Goal: Task Accomplishment & Management: Use online tool/utility

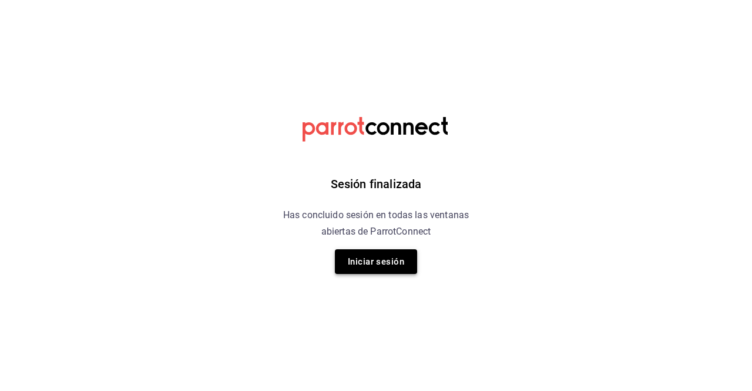
click at [393, 256] on button "Iniciar sesión" at bounding box center [376, 261] width 82 height 25
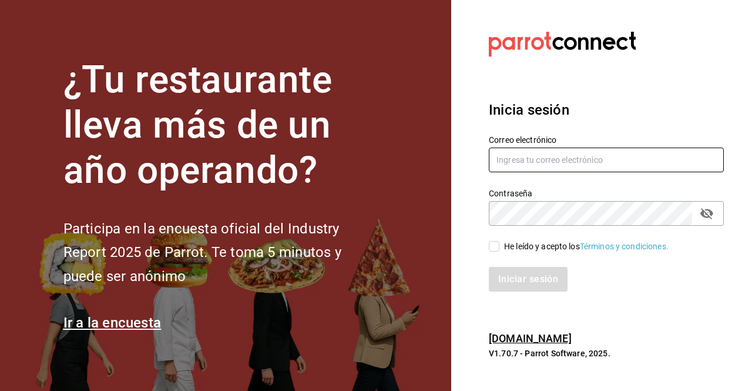
type input "efren.iglesias@grupocosteno.com"
click at [493, 250] on input "He leído y acepto los Términos y condiciones." at bounding box center [494, 246] width 11 height 11
checkbox input "true"
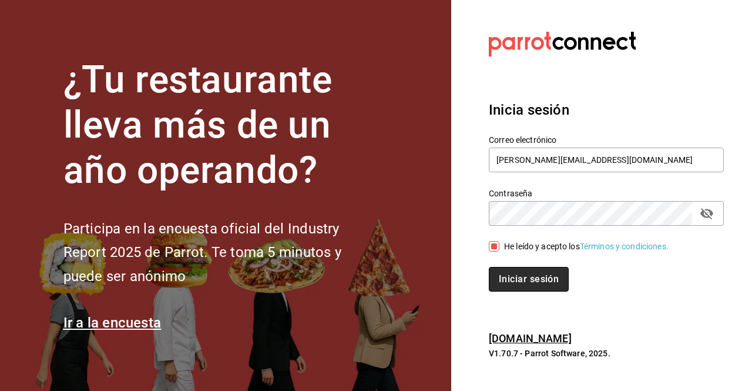
click at [505, 277] on button "Iniciar sesión" at bounding box center [529, 279] width 80 height 25
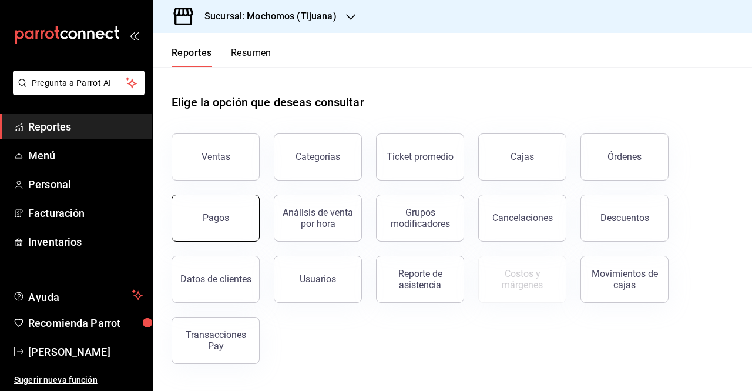
click at [229, 230] on button "Pagos" at bounding box center [216, 218] width 88 height 47
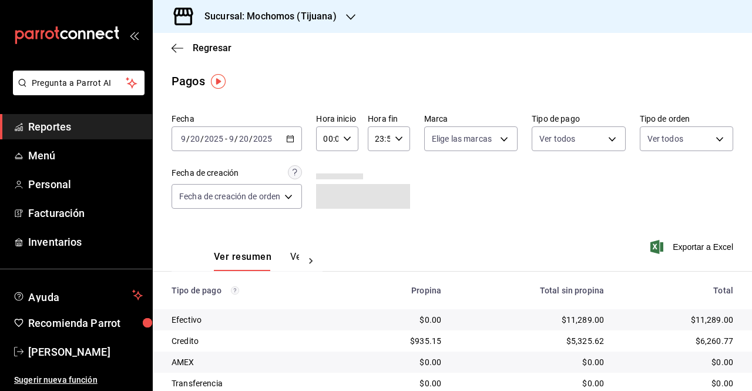
click at [292, 140] on icon "button" at bounding box center [290, 139] width 8 height 8
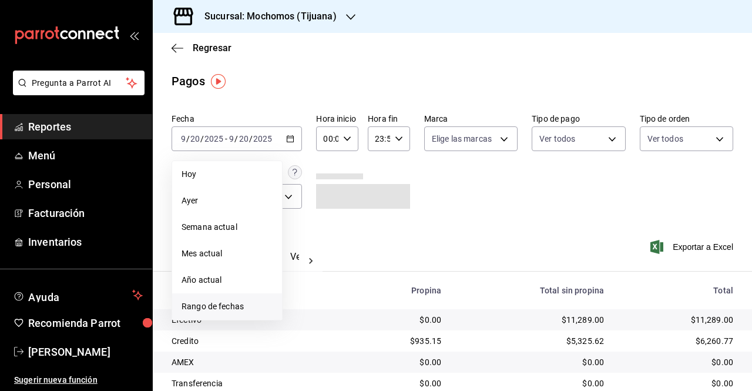
click at [232, 304] on span "Rango de fechas" at bounding box center [227, 306] width 91 height 12
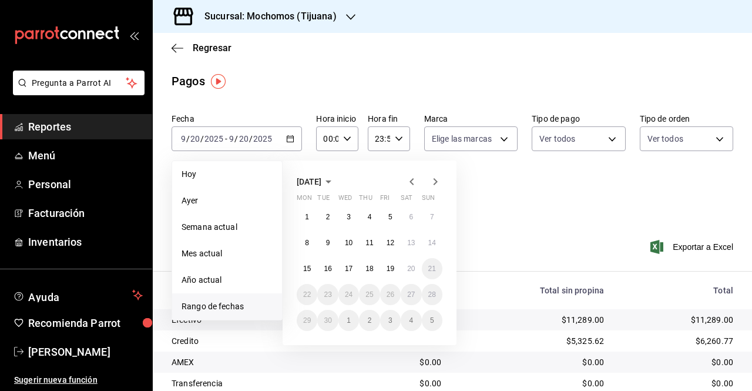
click at [413, 182] on icon "button" at bounding box center [412, 182] width 14 height 14
click at [374, 293] on button "21" at bounding box center [369, 294] width 21 height 21
click at [411, 292] on abbr "23" at bounding box center [411, 294] width 8 height 8
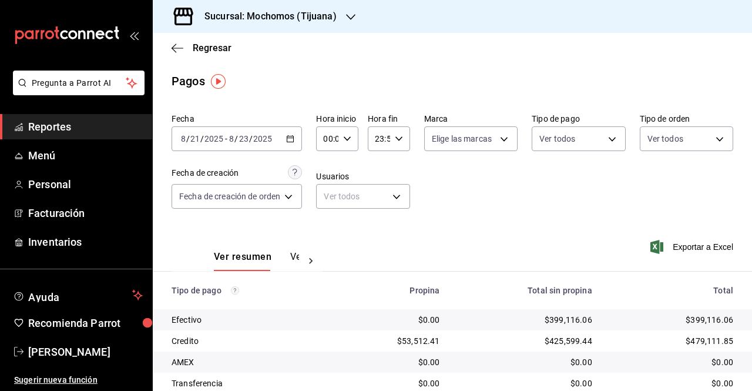
click at [350, 138] on icon "button" at bounding box center [347, 139] width 8 height 8
click at [326, 243] on button "04" at bounding box center [328, 232] width 16 height 24
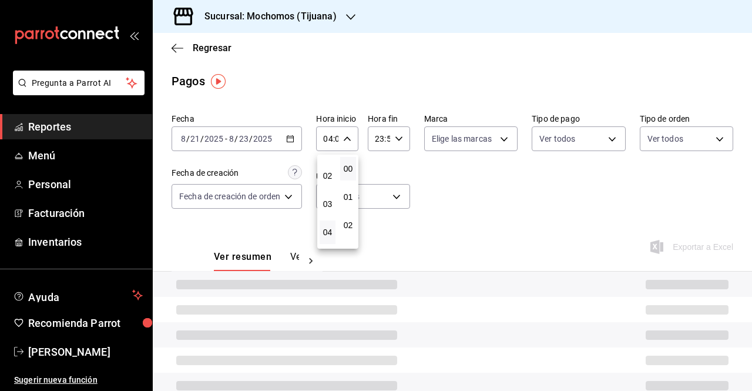
scroll to position [77, 0]
click at [327, 232] on span "05" at bounding box center [328, 232] width 2 height 9
type input "05:00"
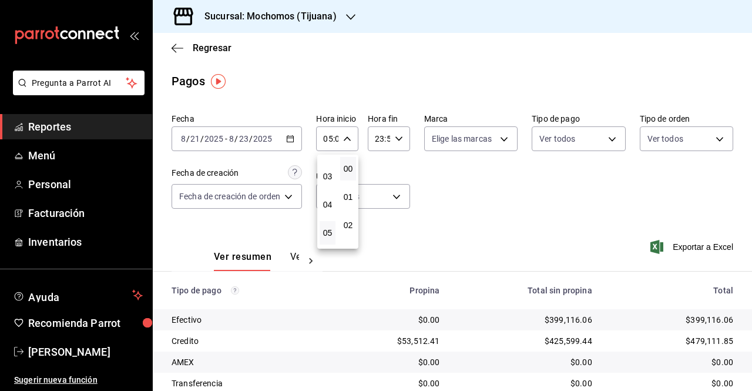
click at [396, 138] on div at bounding box center [376, 195] width 752 height 391
click at [396, 138] on icon "button" at bounding box center [399, 139] width 8 height 8
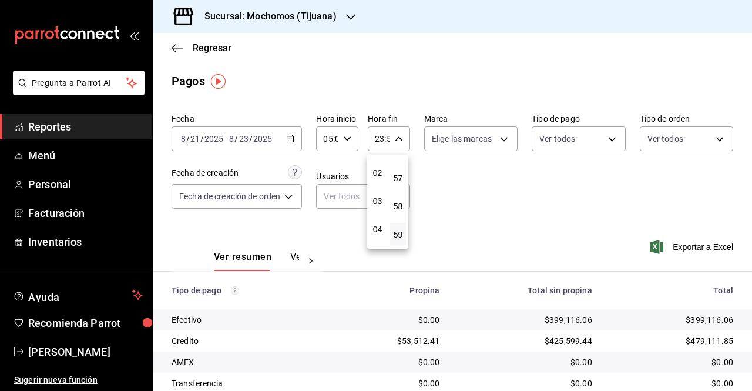
scroll to position [56, 0]
click at [379, 225] on span "04" at bounding box center [378, 224] width 2 height 9
type input "04:59"
click at [677, 245] on div at bounding box center [376, 195] width 752 height 391
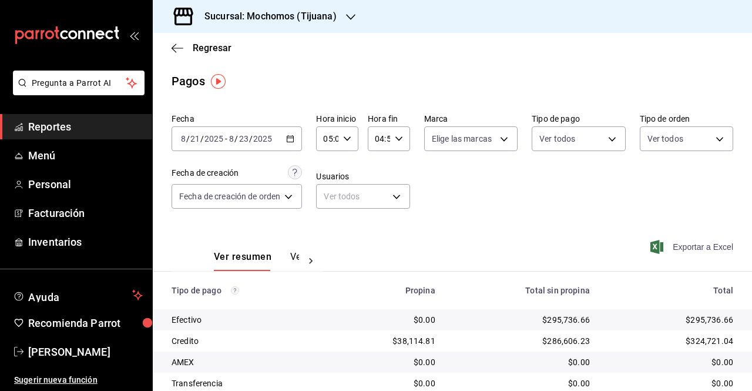
click at [685, 245] on span "Exportar a Excel" at bounding box center [693, 247] width 81 height 14
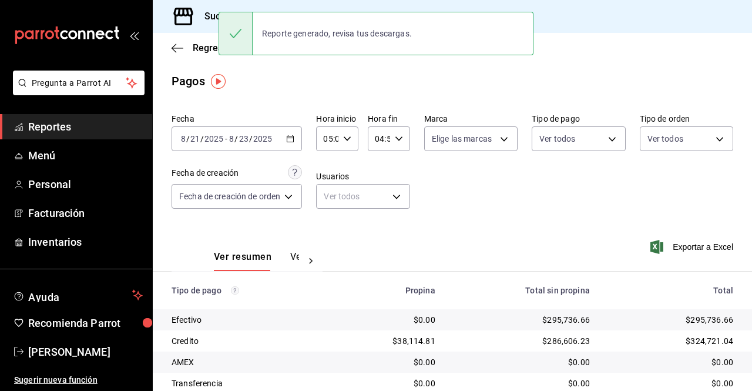
click at [293, 136] on icon "button" at bounding box center [290, 139] width 8 height 8
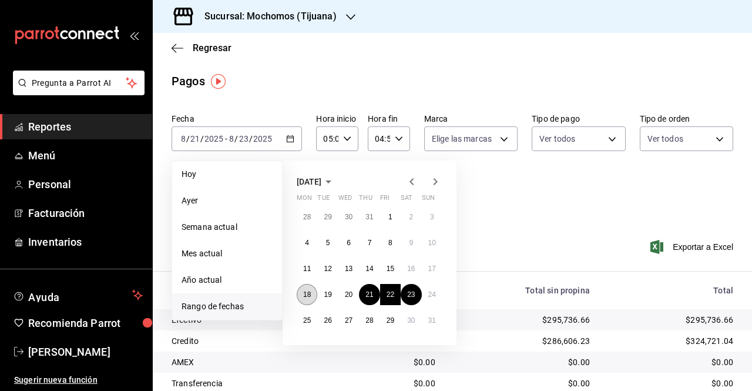
click at [307, 293] on abbr "18" at bounding box center [307, 294] width 8 height 8
click at [433, 296] on abbr "24" at bounding box center [433, 294] width 8 height 8
type input "00:00"
type input "23:59"
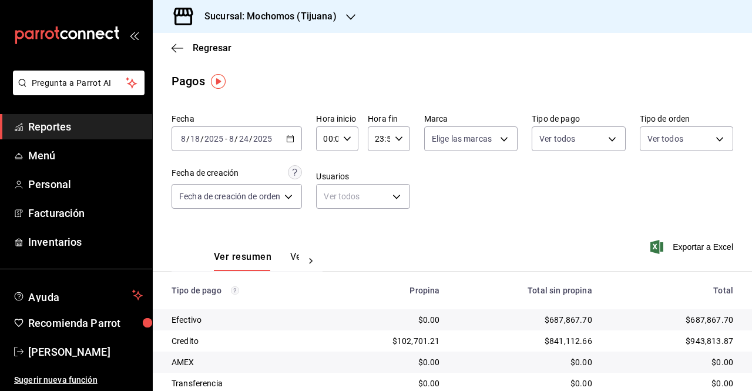
click at [347, 136] on icon "button" at bounding box center [347, 139] width 8 height 8
drag, startPoint x: 339, startPoint y: 206, endPoint x: 325, endPoint y: 206, distance: 14.1
click at [325, 206] on div "00 01 02 03 04 05 06 07 08 09 10 11 12 13 14 15 16 17 18 19 20 21 22 23 00 01 0…" at bounding box center [337, 202] width 41 height 94
click at [327, 222] on button "03" at bounding box center [328, 232] width 16 height 24
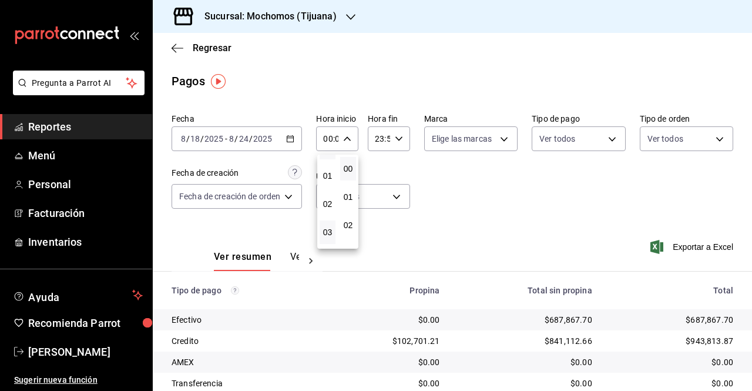
type input "03:00"
click at [401, 138] on div at bounding box center [376, 195] width 752 height 391
click at [401, 138] on div "23:59 Hora fin" at bounding box center [389, 138] width 42 height 25
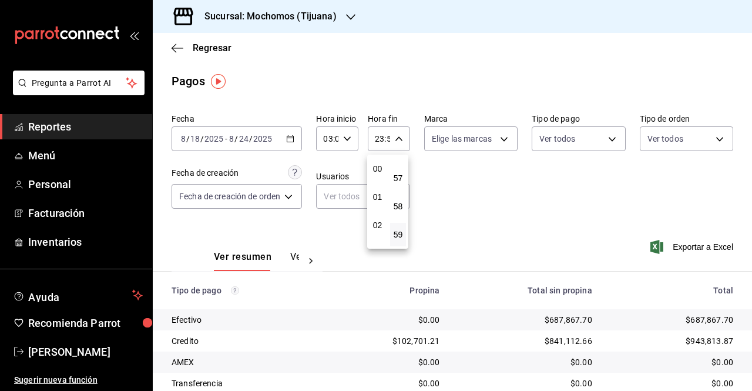
scroll to position [29, 0]
click at [379, 193] on span "02" at bounding box center [378, 195] width 2 height 9
type input "02:59"
click at [712, 250] on div at bounding box center [376, 195] width 752 height 391
click at [707, 249] on span "Exportar a Excel" at bounding box center [693, 247] width 81 height 14
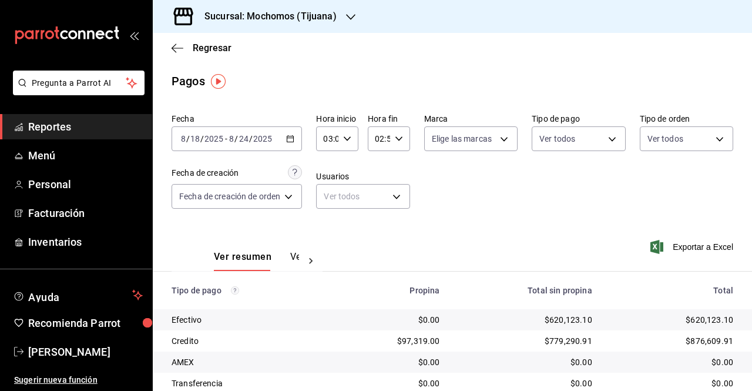
click at [296, 143] on div "[DATE] [DATE] - [DATE] [DATE]" at bounding box center [237, 138] width 130 height 25
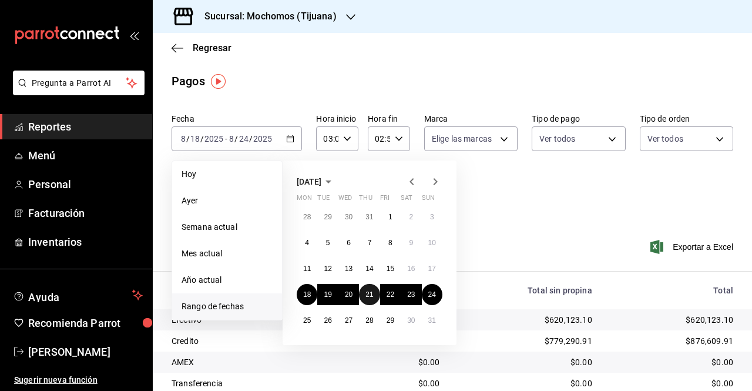
click at [367, 291] on abbr "21" at bounding box center [370, 294] width 8 height 8
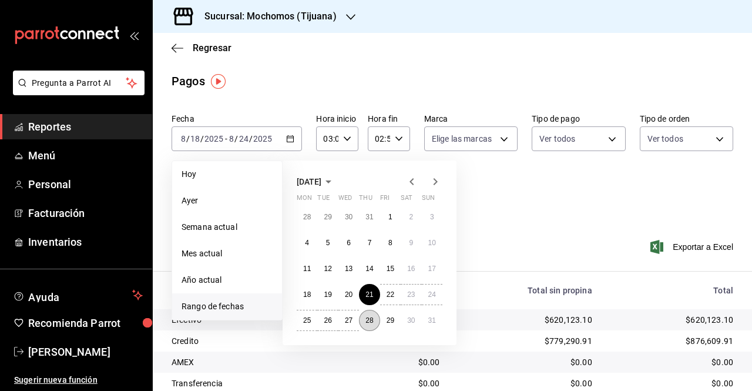
click at [373, 319] on abbr "28" at bounding box center [370, 320] width 8 height 8
type input "00:00"
type input "23:59"
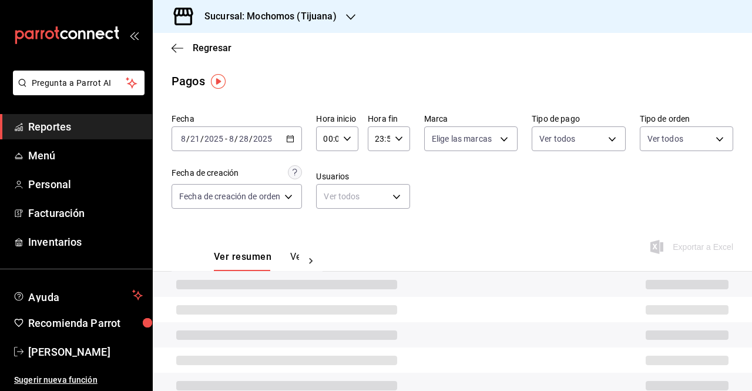
click at [352, 132] on div "00:00 Hora inicio" at bounding box center [337, 138] width 42 height 25
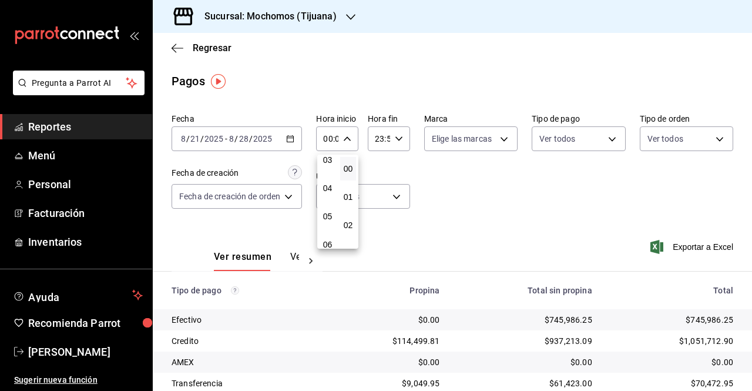
scroll to position [108, 0]
click at [328, 200] on span "05" at bounding box center [328, 201] width 2 height 9
type input "05:00"
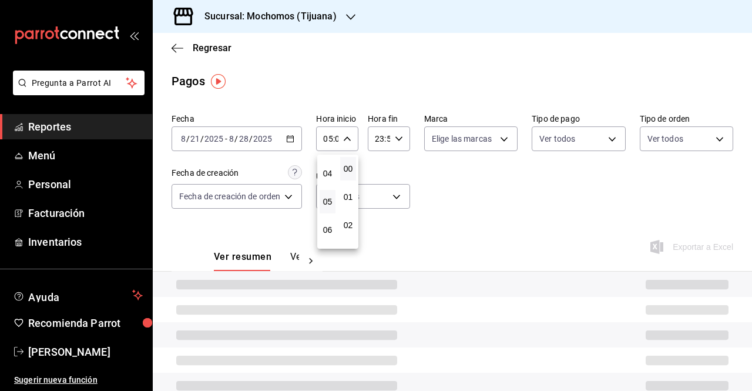
click at [396, 139] on div at bounding box center [376, 195] width 752 height 391
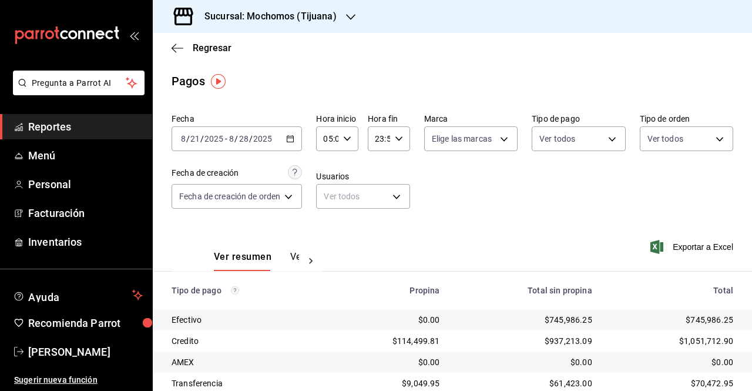
click at [396, 139] on \(Stroke\) "button" at bounding box center [399, 138] width 7 height 4
click at [379, 196] on span "04" at bounding box center [378, 197] width 2 height 9
type input "04:59"
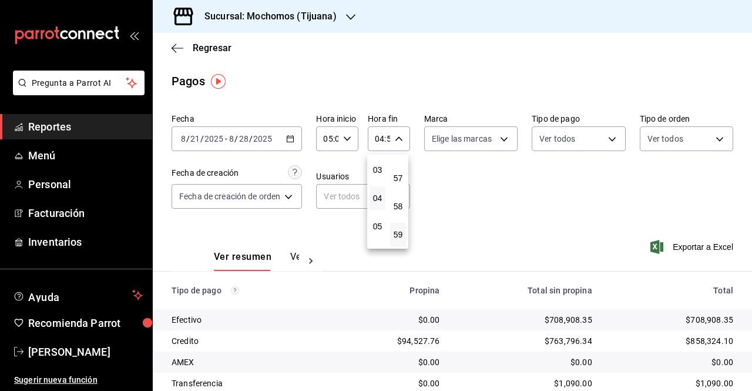
click at [680, 244] on div at bounding box center [376, 195] width 752 height 391
click at [676, 242] on span "Exportar a Excel" at bounding box center [693, 247] width 81 height 14
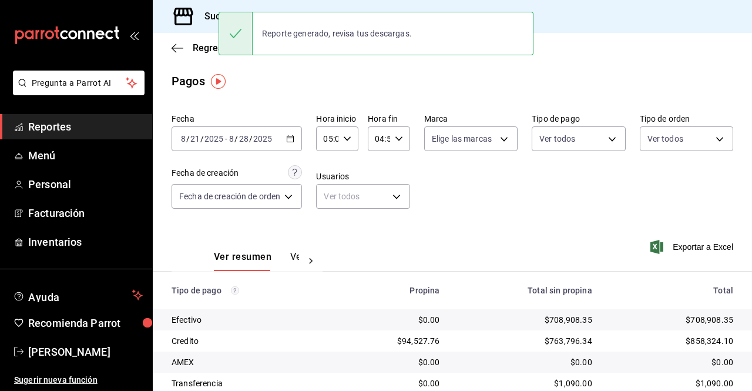
click at [296, 138] on div "[DATE] [DATE] - [DATE] [DATE]" at bounding box center [237, 138] width 130 height 25
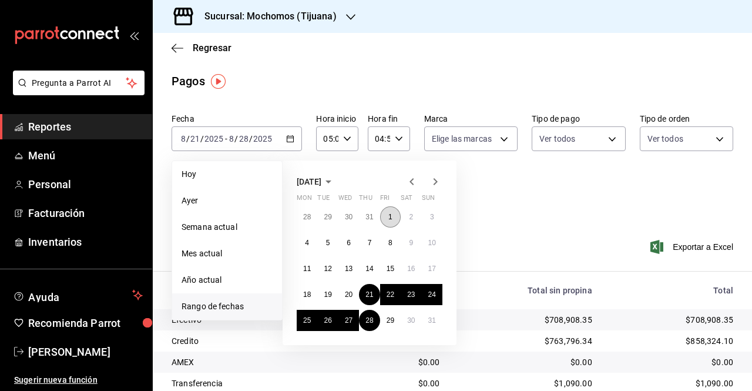
click at [391, 217] on abbr "1" at bounding box center [391, 217] width 4 height 8
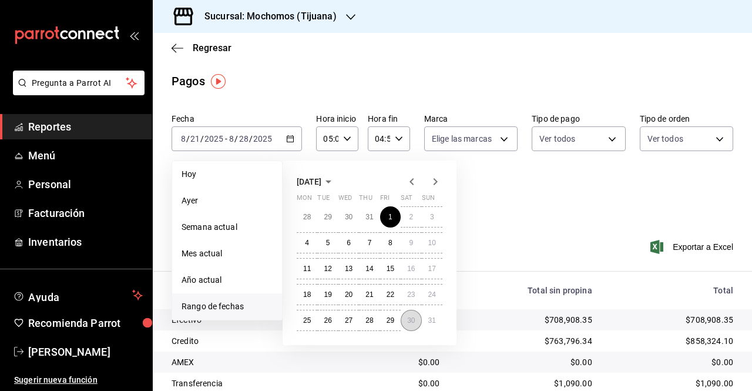
click at [414, 318] on abbr "30" at bounding box center [411, 320] width 8 height 8
type input "00:00"
type input "23:59"
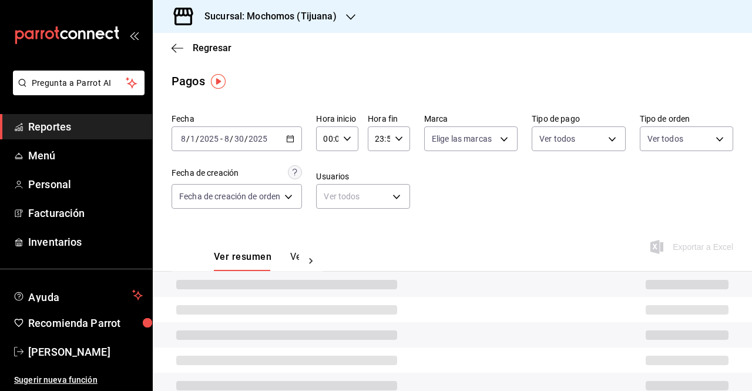
click at [347, 139] on icon "button" at bounding box center [347, 139] width 8 height 8
click at [327, 215] on span "05" at bounding box center [328, 216] width 2 height 9
type input "05:00"
click at [397, 139] on div at bounding box center [376, 195] width 752 height 391
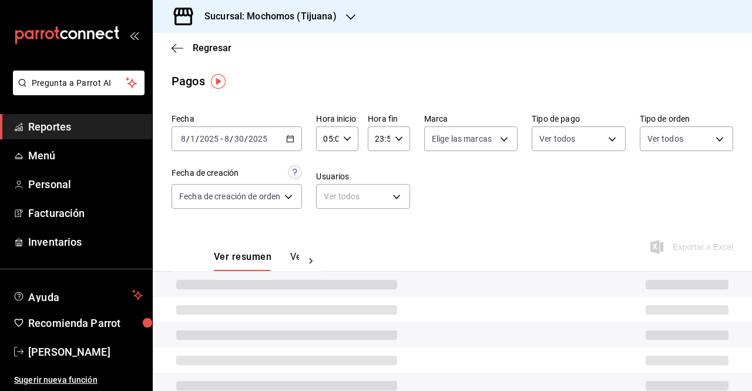
click at [397, 139] on \(Stroke\) "button" at bounding box center [399, 138] width 7 height 4
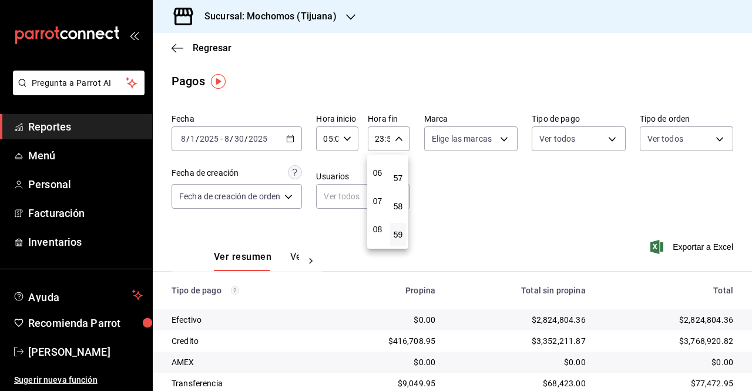
scroll to position [120, 0]
click at [379, 192] on span "05" at bounding box center [378, 189] width 2 height 9
type input "05:59"
click at [694, 246] on div at bounding box center [376, 195] width 752 height 391
click at [697, 244] on span "Exportar a Excel" at bounding box center [693, 247] width 81 height 14
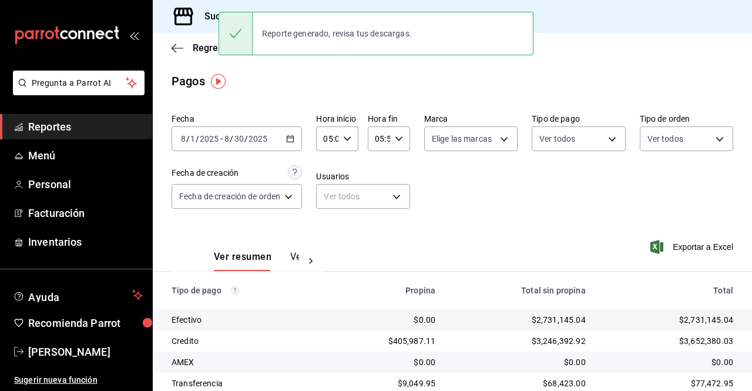
click at [288, 143] on icon "button" at bounding box center [290, 139] width 8 height 8
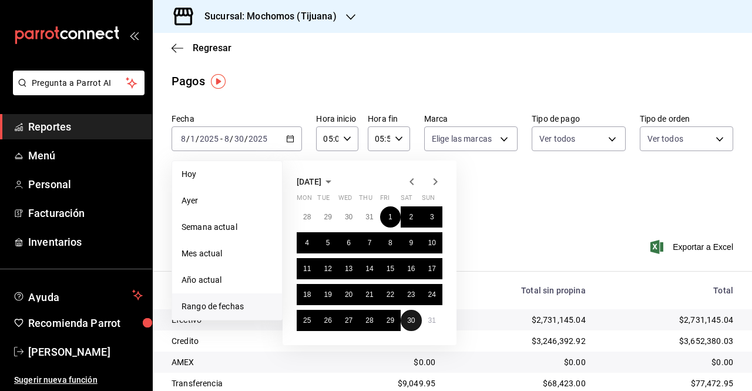
click at [405, 318] on button "30" at bounding box center [411, 320] width 21 height 21
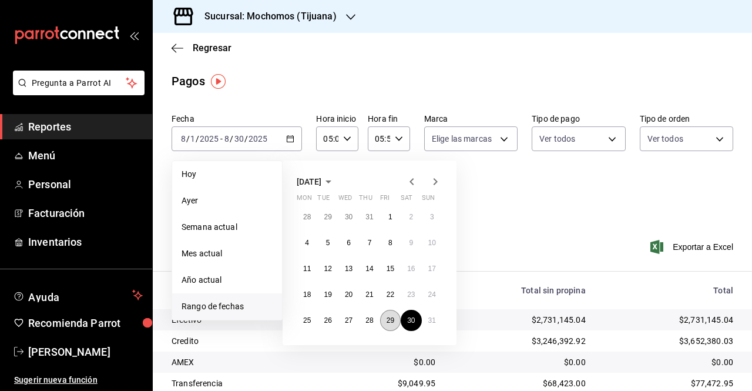
click at [385, 319] on button "29" at bounding box center [390, 320] width 21 height 21
type input "00:00"
type input "23:59"
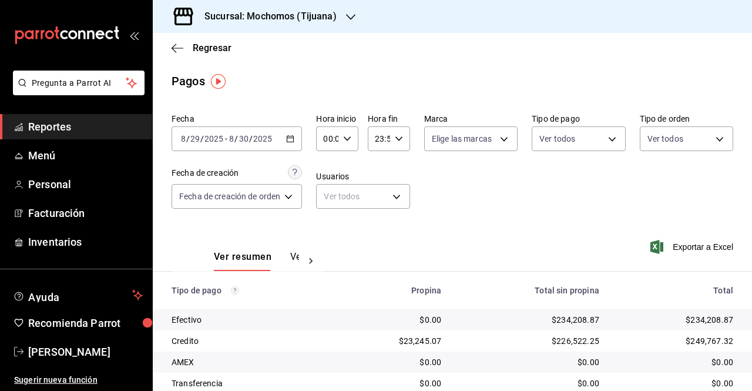
click at [294, 136] on \(Stroke\) "button" at bounding box center [290, 139] width 7 height 6
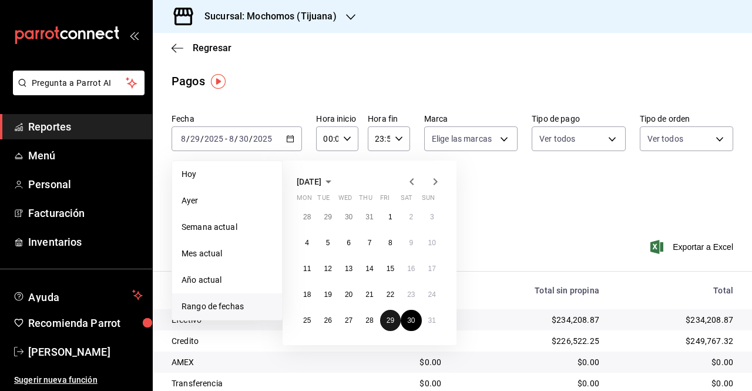
click at [389, 316] on abbr "29" at bounding box center [391, 320] width 8 height 8
click at [436, 179] on icon "button" at bounding box center [436, 182] width 14 height 14
click at [388, 269] on abbr "19" at bounding box center [391, 269] width 8 height 8
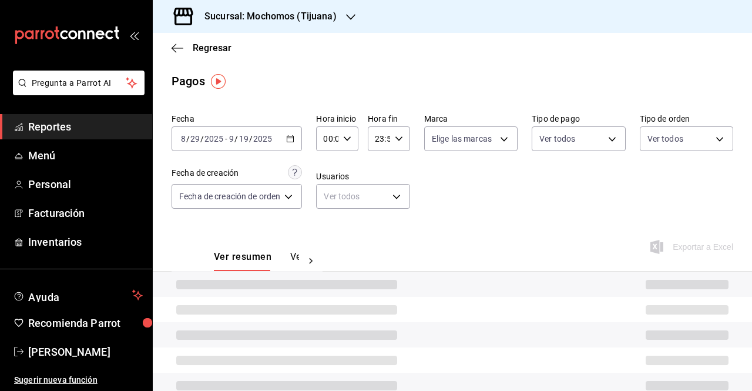
click at [348, 137] on icon "button" at bounding box center [347, 139] width 8 height 8
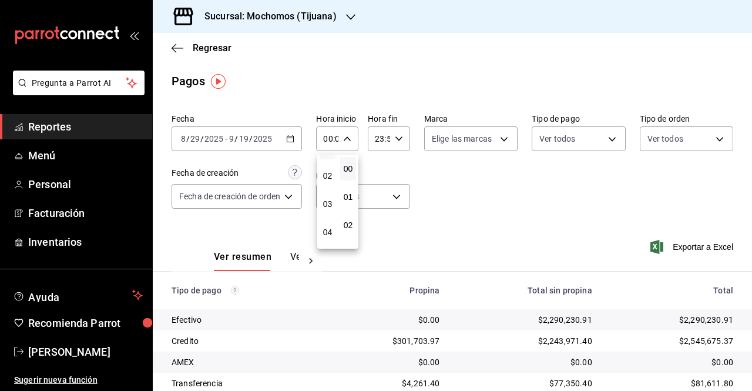
scroll to position [50, 0]
click at [327, 199] on span "03" at bounding box center [328, 203] width 2 height 9
type input "03:00"
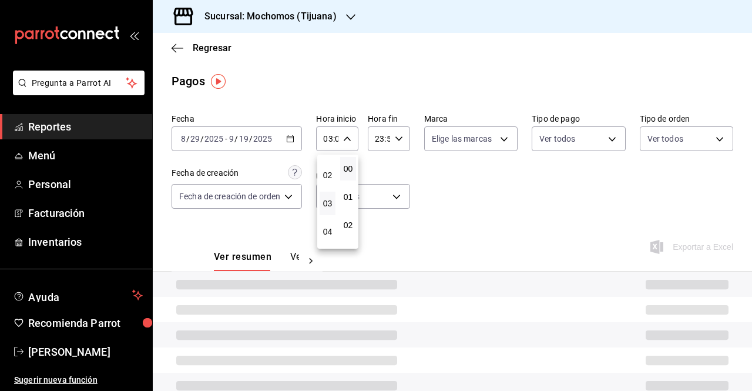
click at [400, 135] on div at bounding box center [376, 195] width 752 height 391
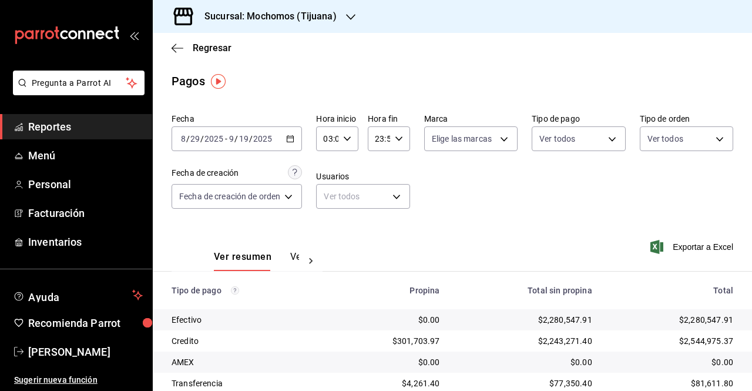
click at [400, 135] on icon "button" at bounding box center [399, 139] width 8 height 8
click at [377, 188] on span "06" at bounding box center [378, 185] width 2 height 9
type input "06:59"
click at [678, 246] on div at bounding box center [376, 195] width 752 height 391
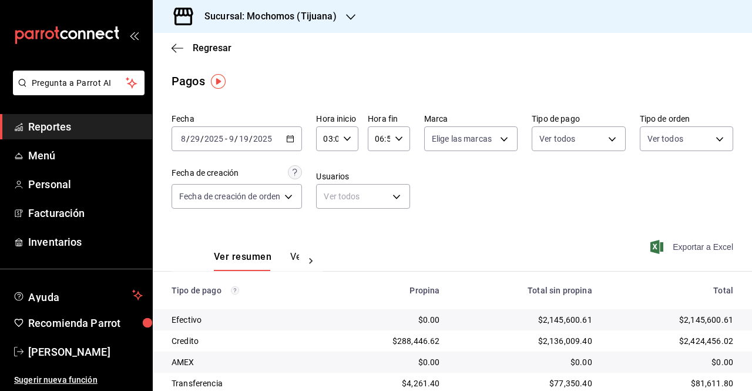
click at [681, 244] on span "Exportar a Excel" at bounding box center [693, 247] width 81 height 14
click at [296, 142] on div "[DATE] [DATE] - [DATE] [DATE]" at bounding box center [237, 138] width 130 height 25
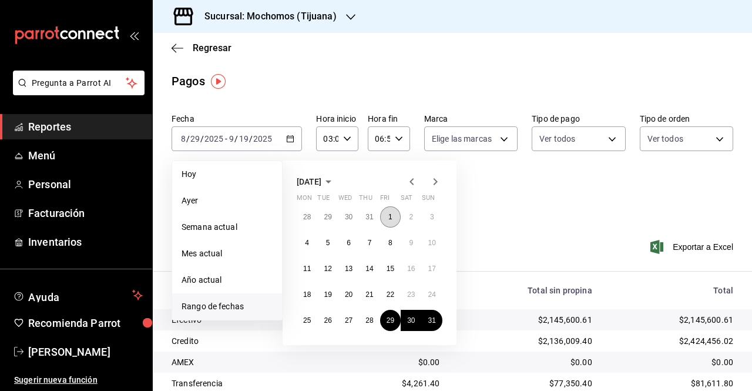
click at [389, 214] on abbr "1" at bounding box center [391, 217] width 4 height 8
click at [431, 182] on icon "button" at bounding box center [436, 182] width 14 height 14
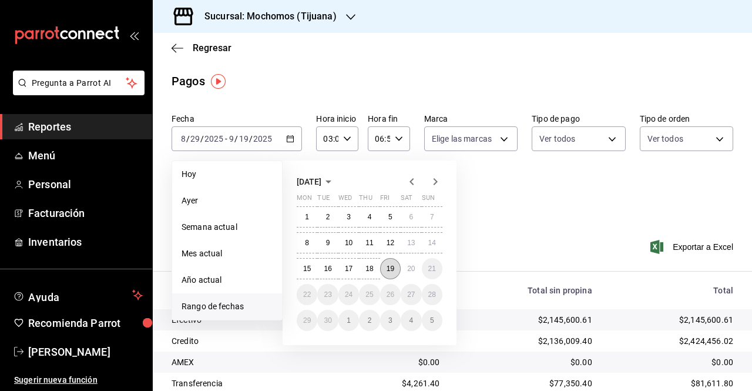
click at [391, 269] on abbr "19" at bounding box center [391, 269] width 8 height 8
type input "00:00"
type input "23:59"
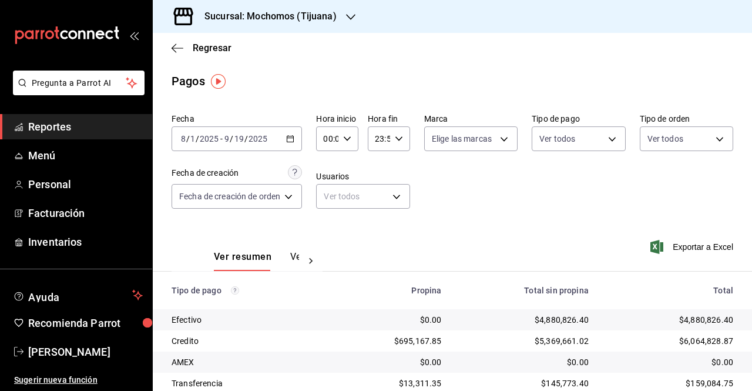
click at [347, 146] on div "00:00 Hora inicio" at bounding box center [337, 138] width 42 height 25
click at [329, 212] on span "03" at bounding box center [328, 214] width 2 height 9
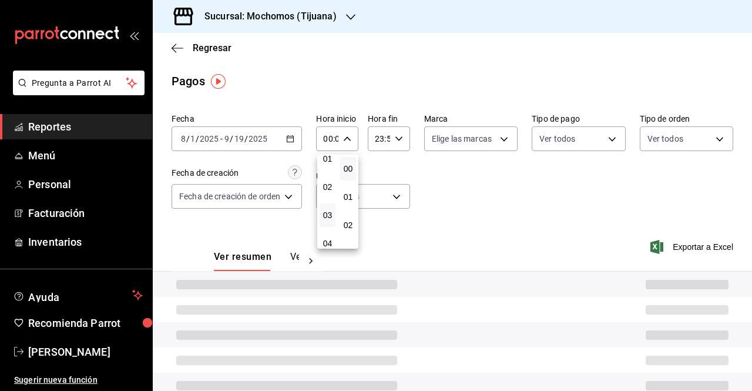
type input "03:00"
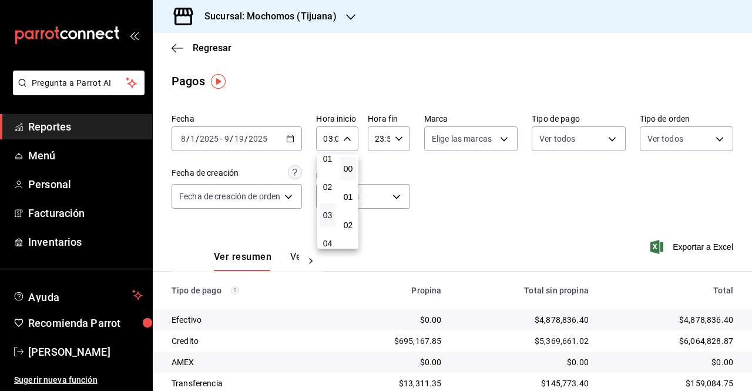
click at [399, 132] on div at bounding box center [376, 195] width 752 height 391
click at [399, 132] on div "23:59 Hora fin" at bounding box center [389, 138] width 42 height 25
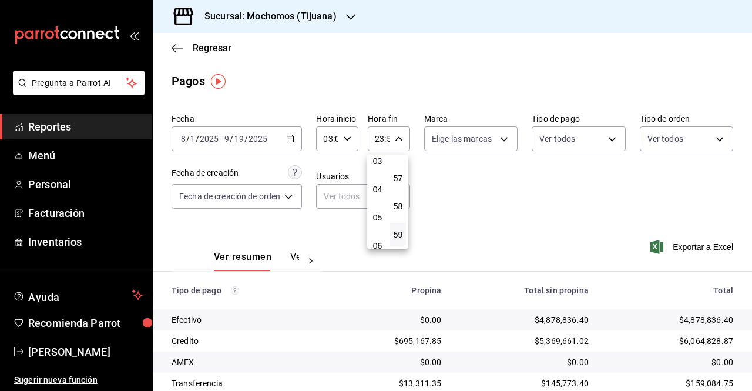
scroll to position [93, 0]
click at [379, 189] on span "04" at bounding box center [378, 188] width 2 height 9
type input "04:59"
click at [685, 249] on div at bounding box center [376, 195] width 752 height 391
click at [678, 249] on span "Exportar a Excel" at bounding box center [693, 247] width 81 height 14
